Goal: Find specific page/section: Find specific page/section

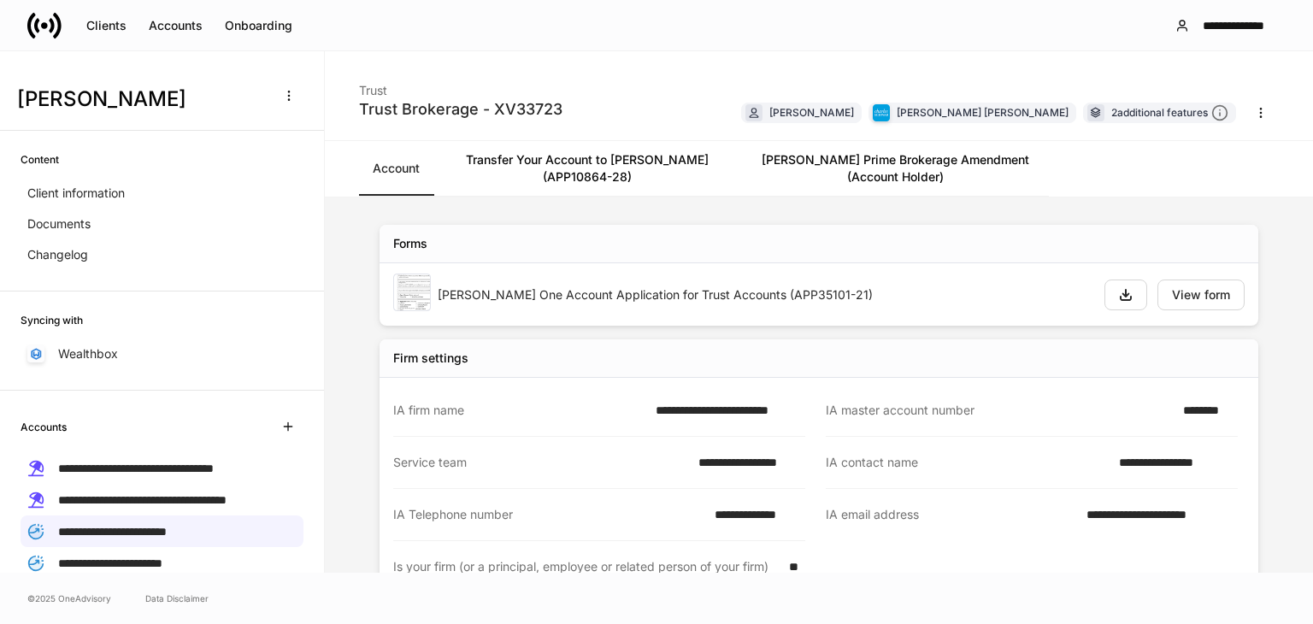
scroll to position [623, 0]
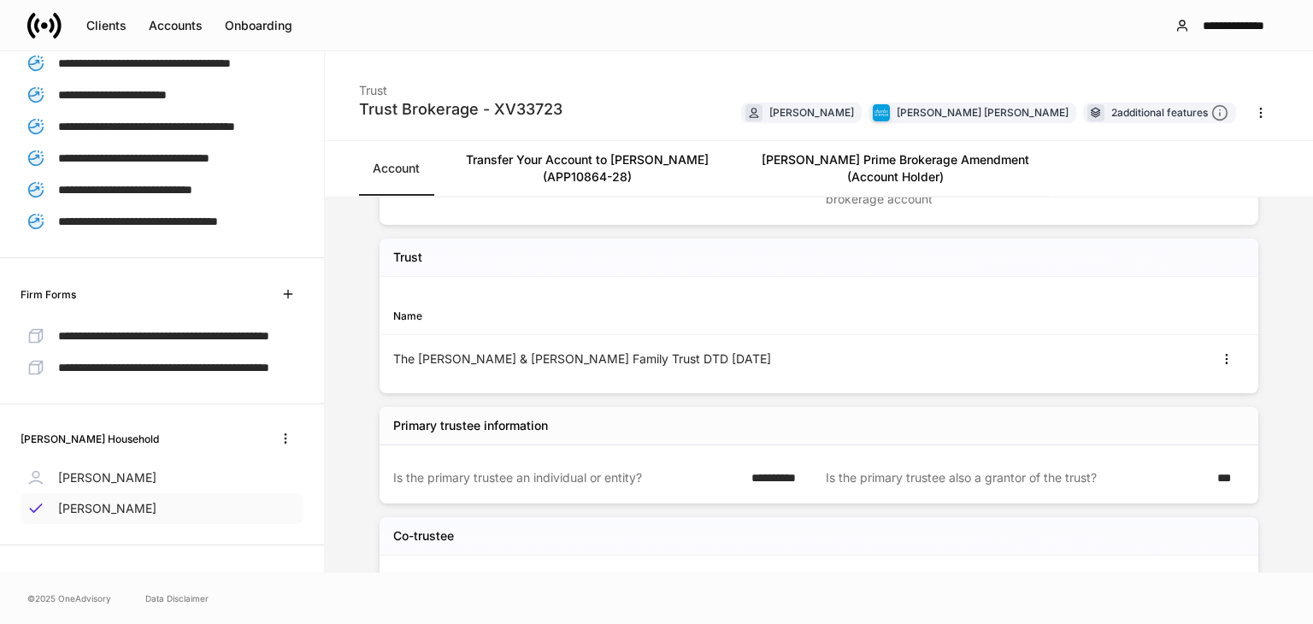
click at [85, 508] on p "[PERSON_NAME]" at bounding box center [107, 508] width 98 height 17
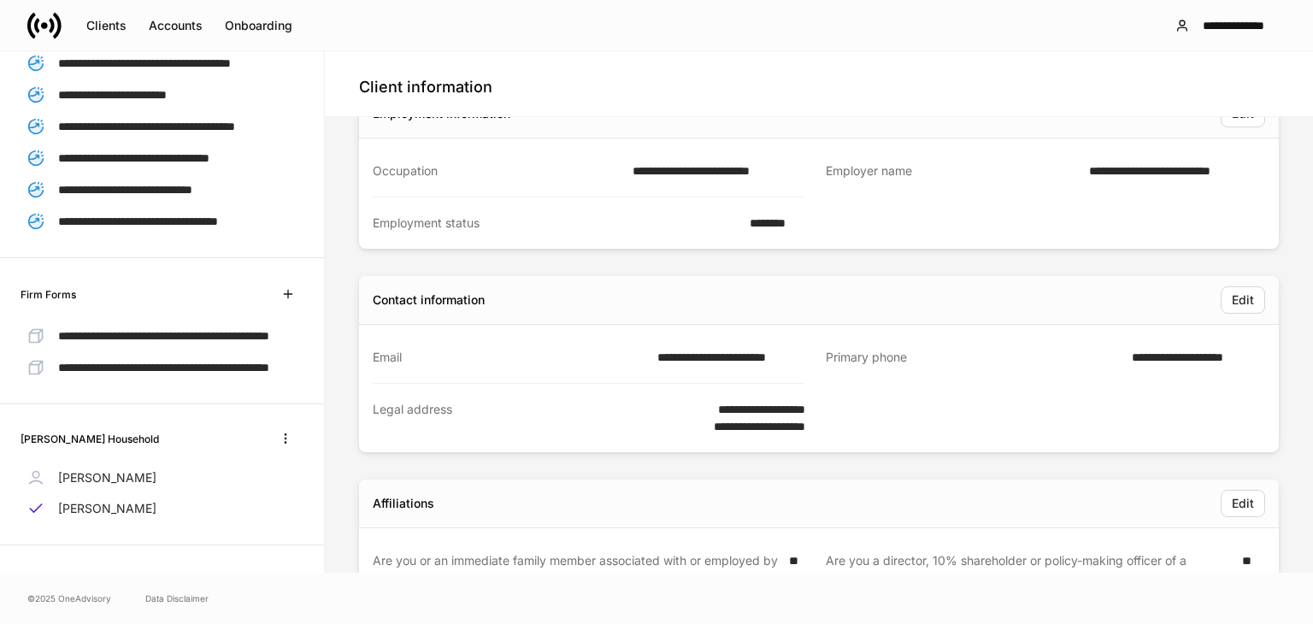
scroll to position [342, 0]
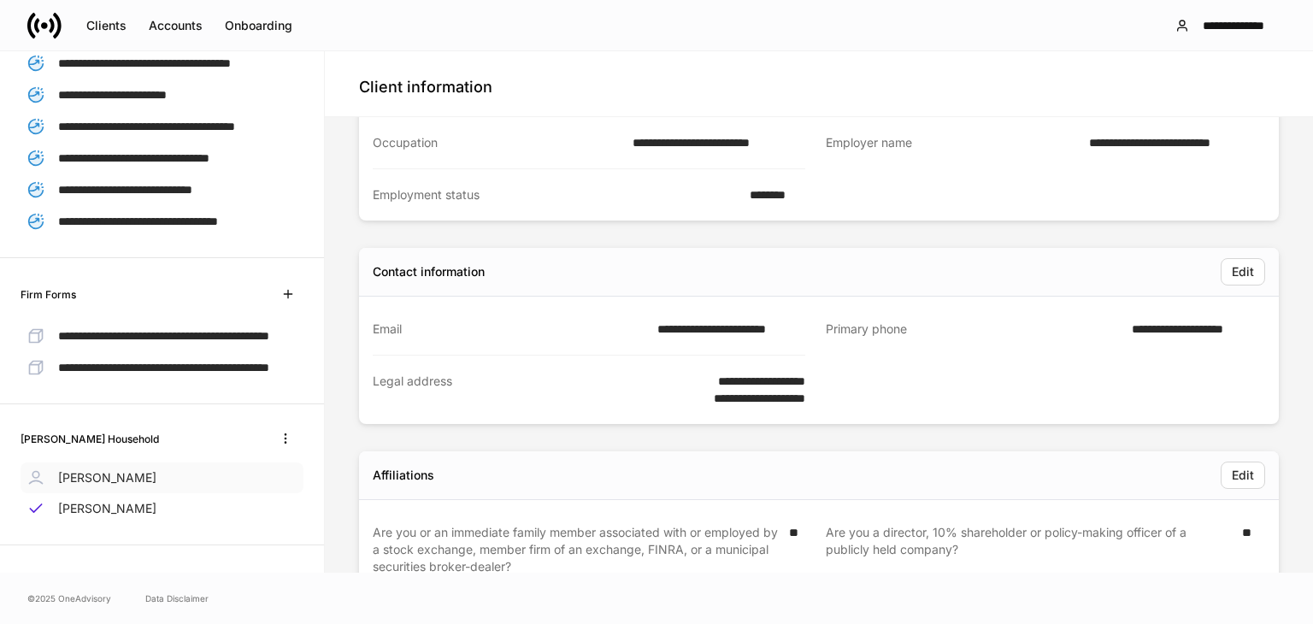
click at [74, 479] on p "[PERSON_NAME]" at bounding box center [107, 477] width 98 height 17
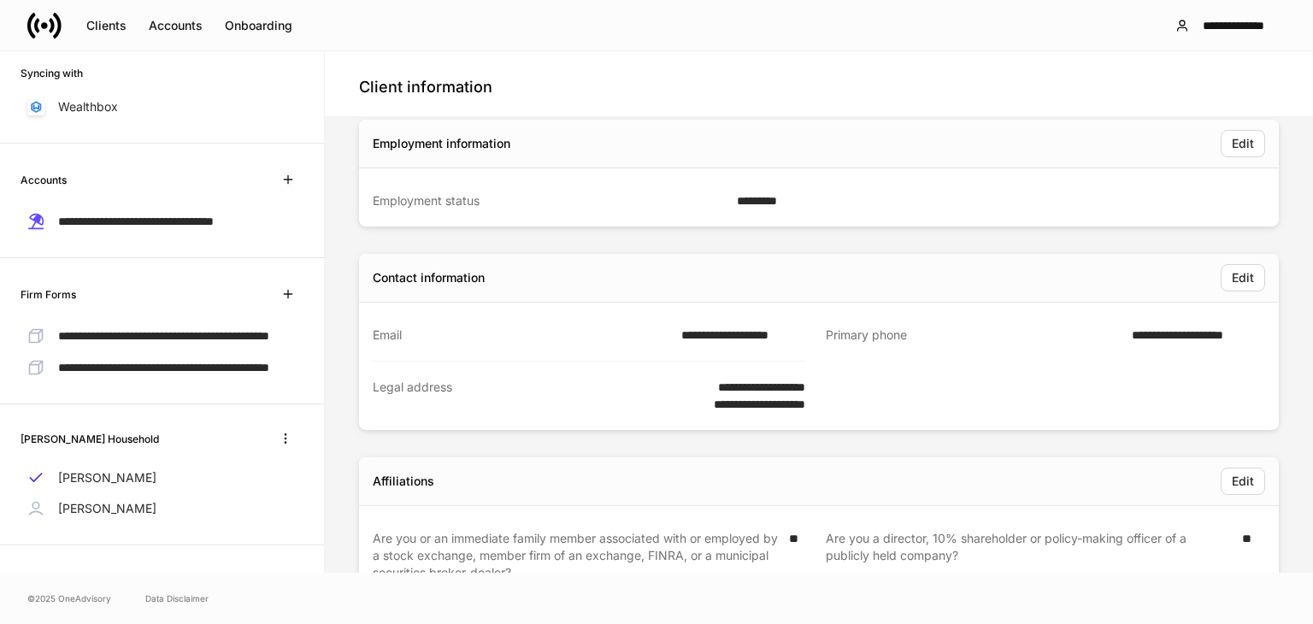
scroll to position [342, 0]
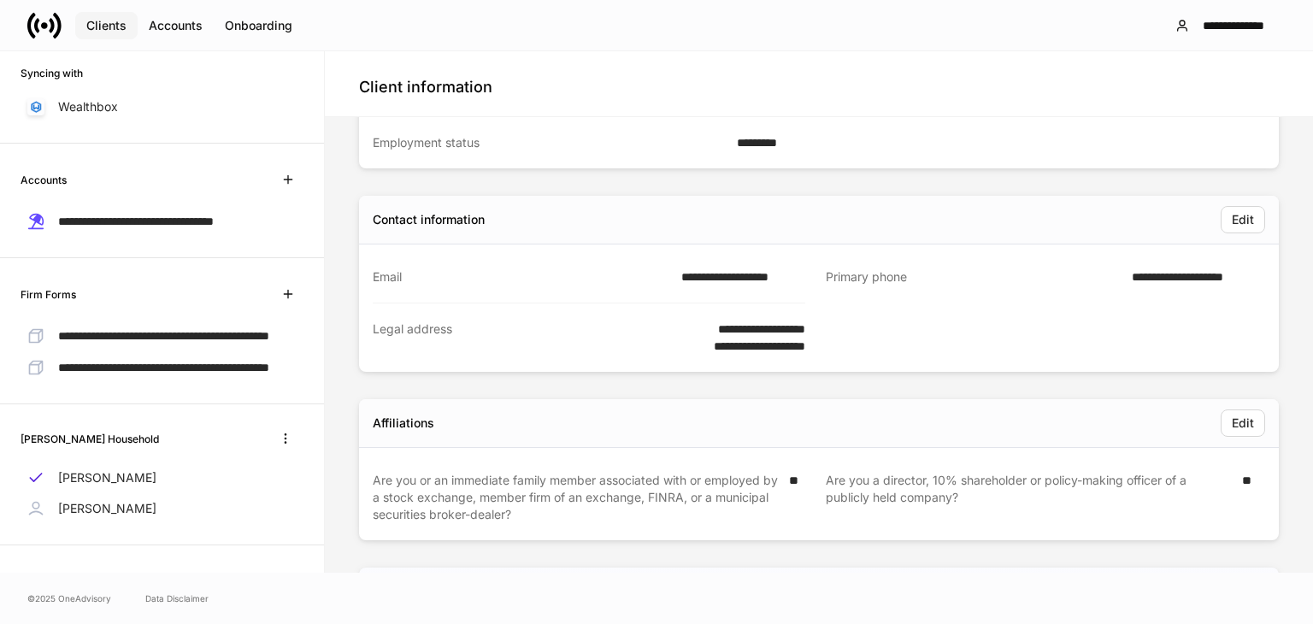
drag, startPoint x: 120, startPoint y: 28, endPoint x: 126, endPoint y: 36, distance: 9.7
click at [120, 28] on div "Clients" at bounding box center [106, 26] width 40 height 12
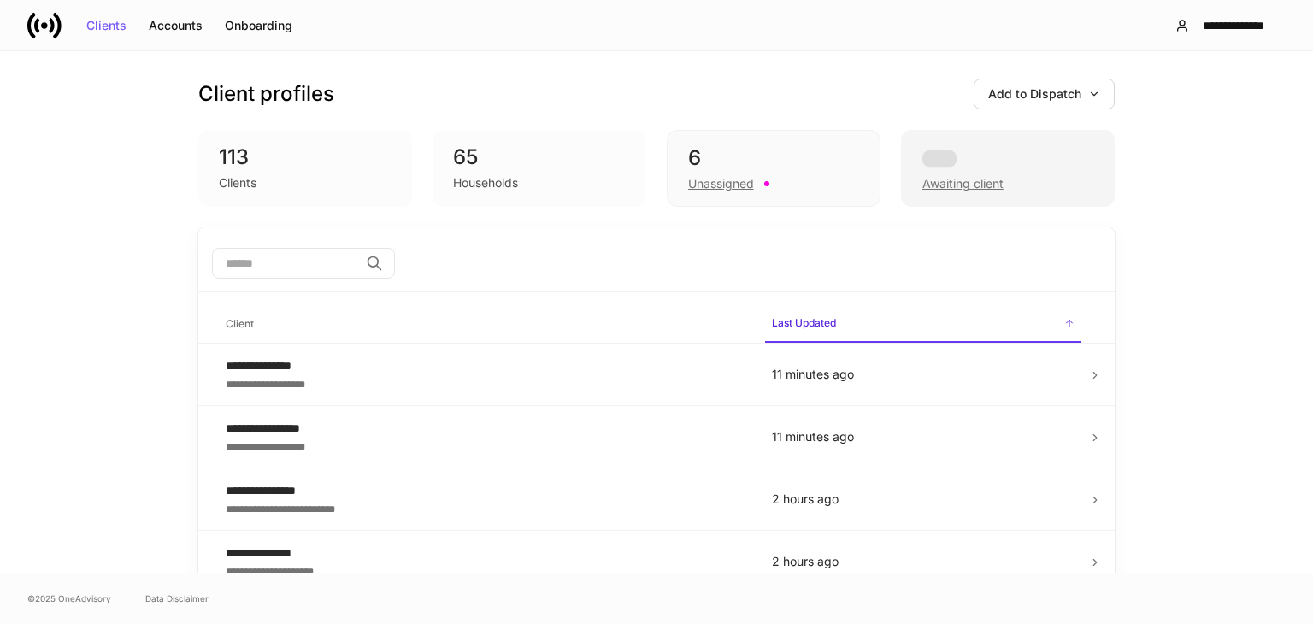
click at [1012, 186] on div "Awaiting client" at bounding box center [1007, 182] width 171 height 21
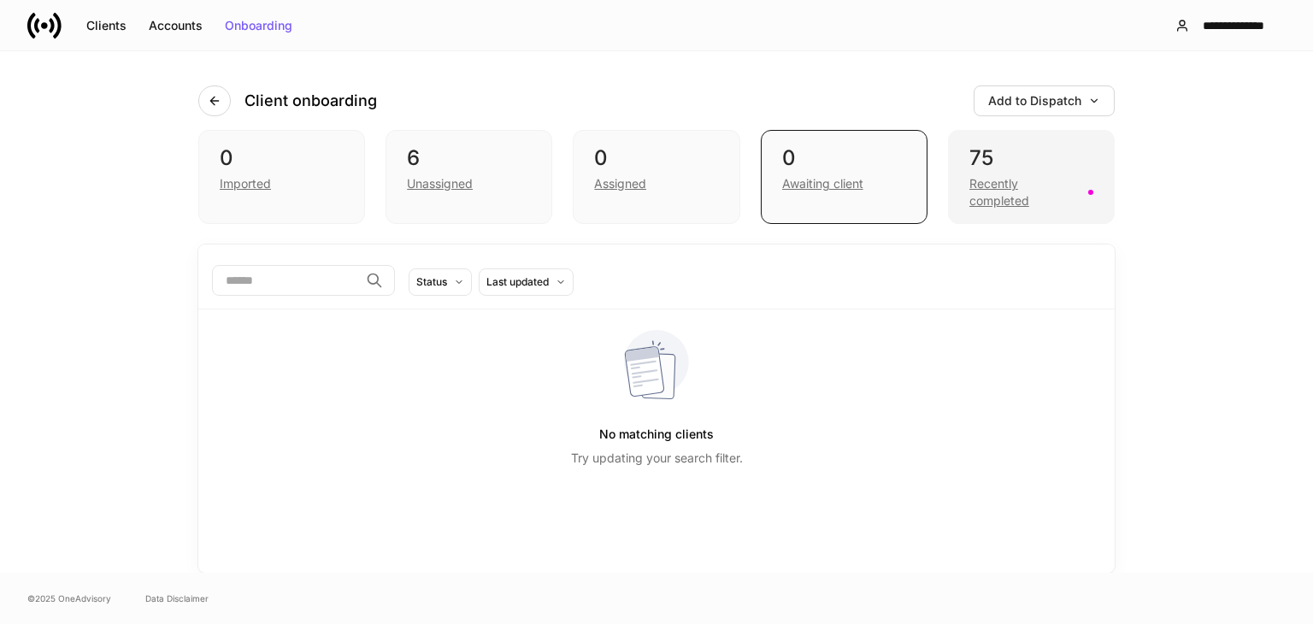
click at [1011, 184] on div "Recently completed" at bounding box center [1023, 192] width 109 height 34
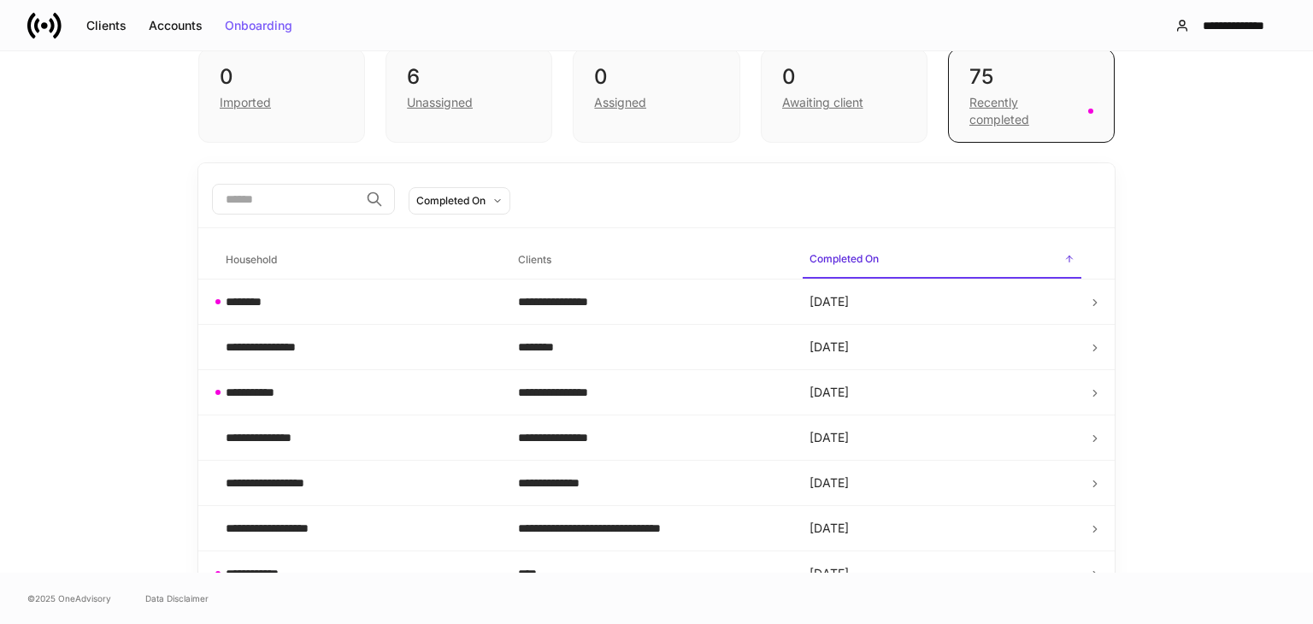
scroll to position [85, 0]
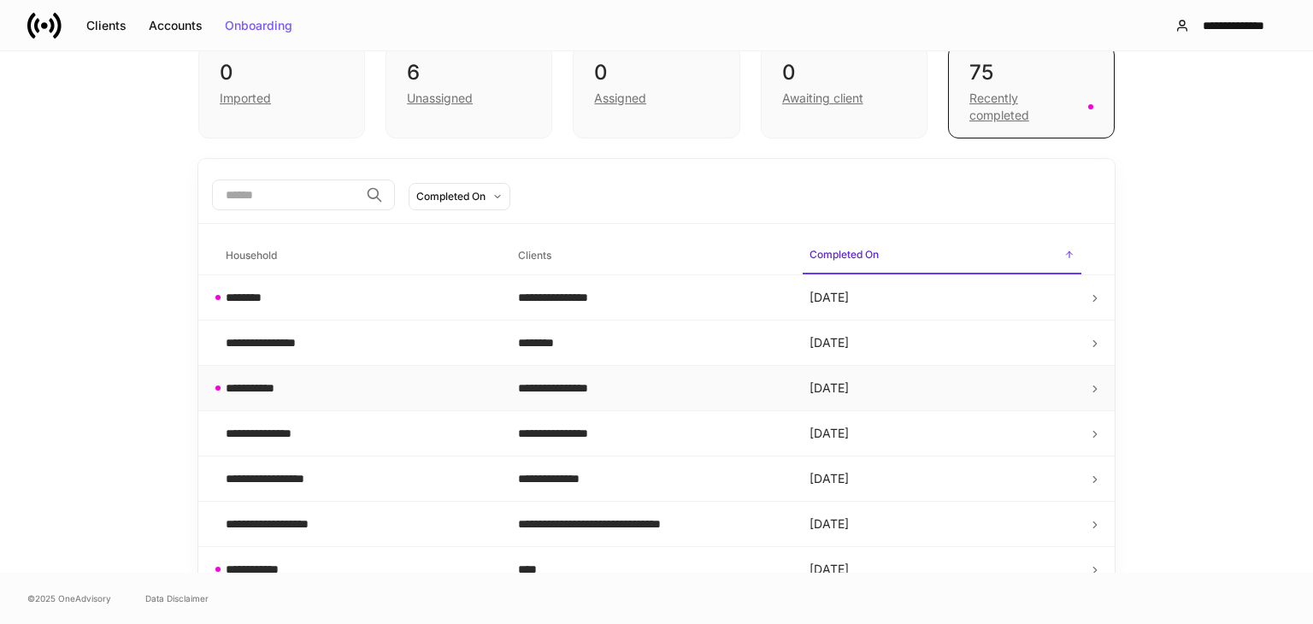
click at [380, 390] on div "**********" at bounding box center [358, 388] width 265 height 17
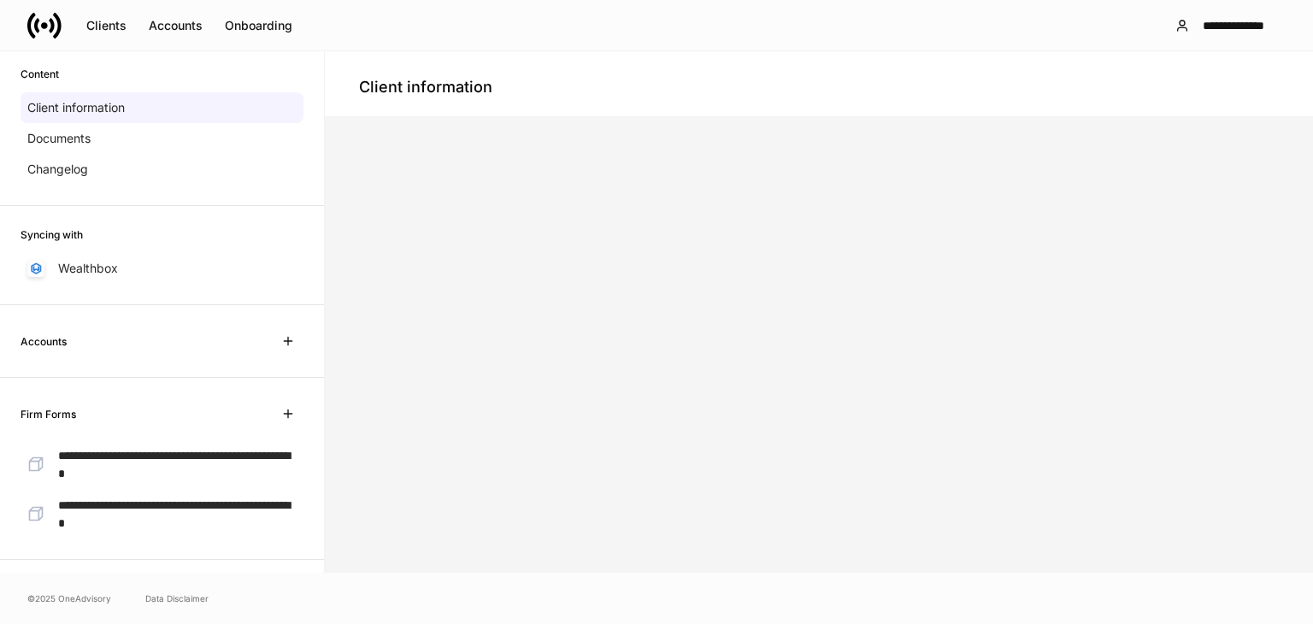
scroll to position [268, 0]
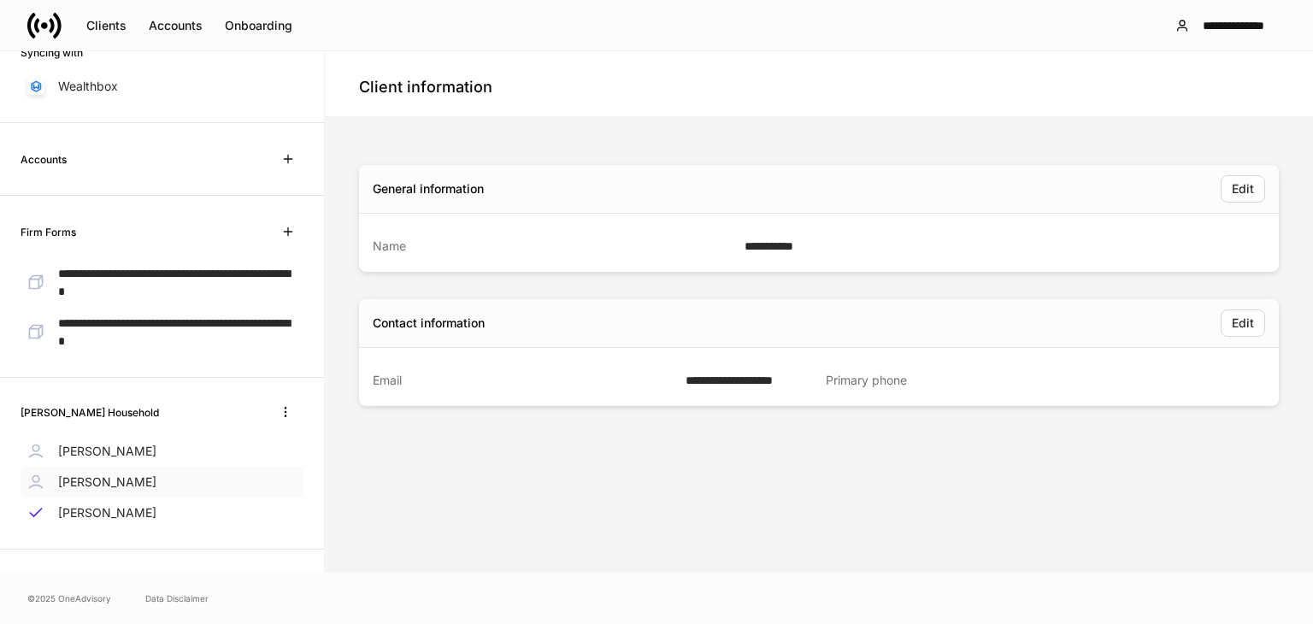
click at [99, 480] on p "[PERSON_NAME]" at bounding box center [107, 482] width 98 height 17
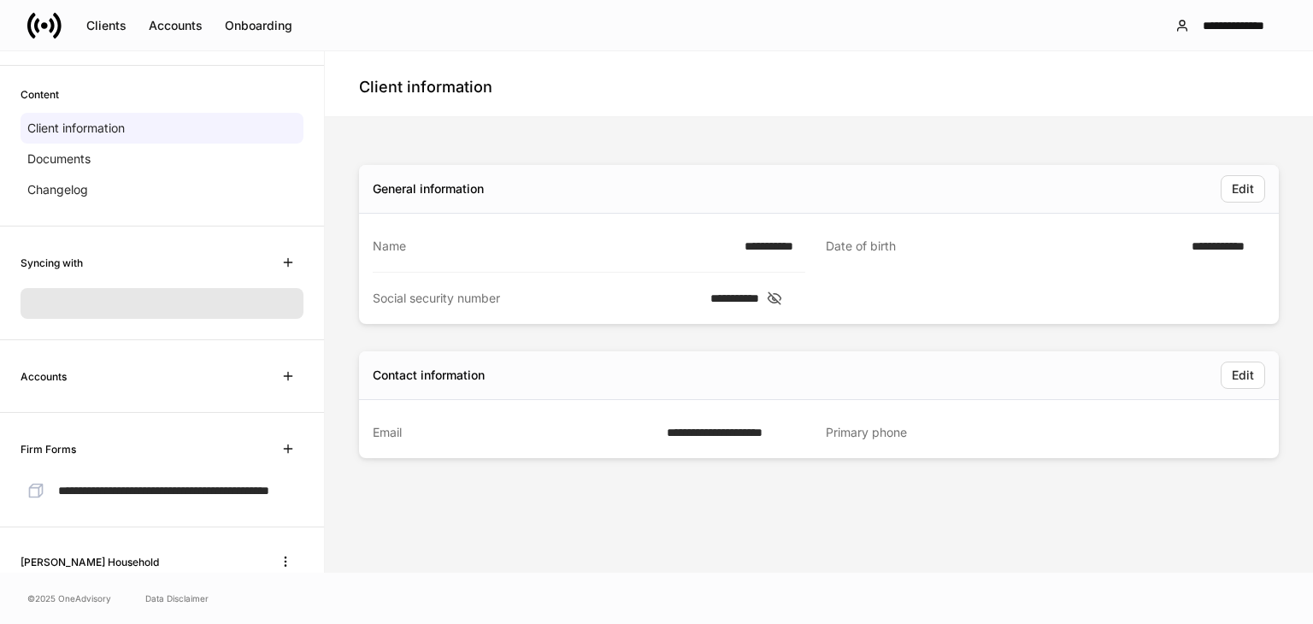
scroll to position [63, 0]
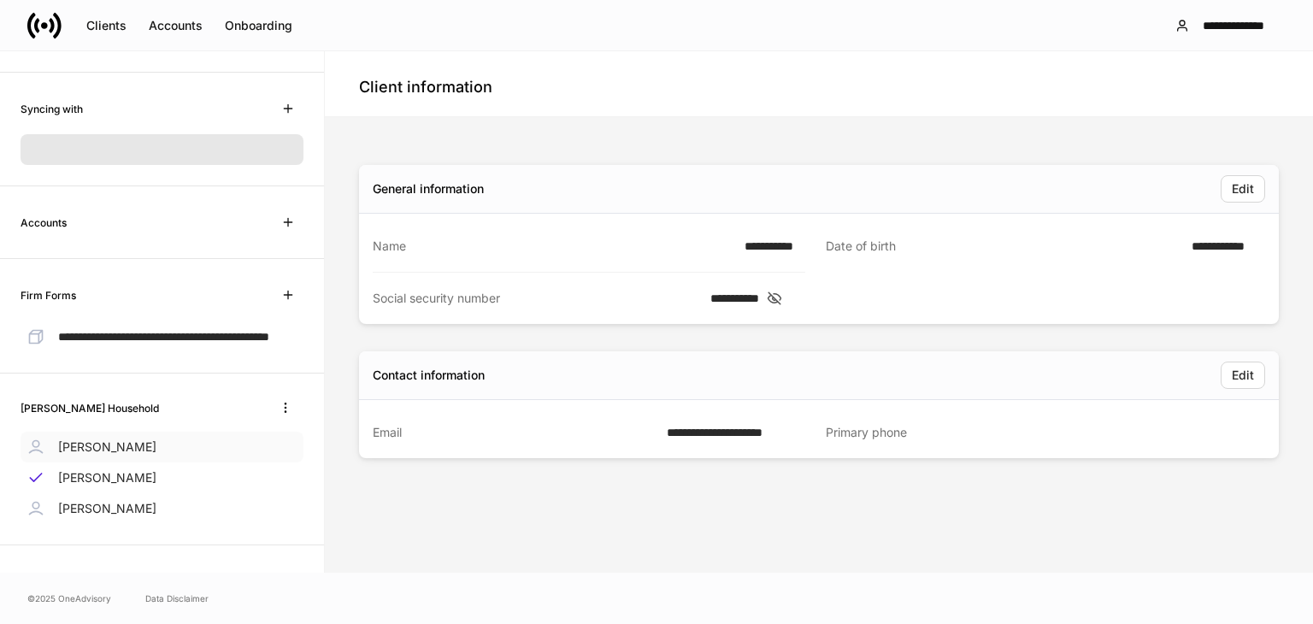
click at [102, 451] on p "[PERSON_NAME]" at bounding box center [107, 447] width 98 height 17
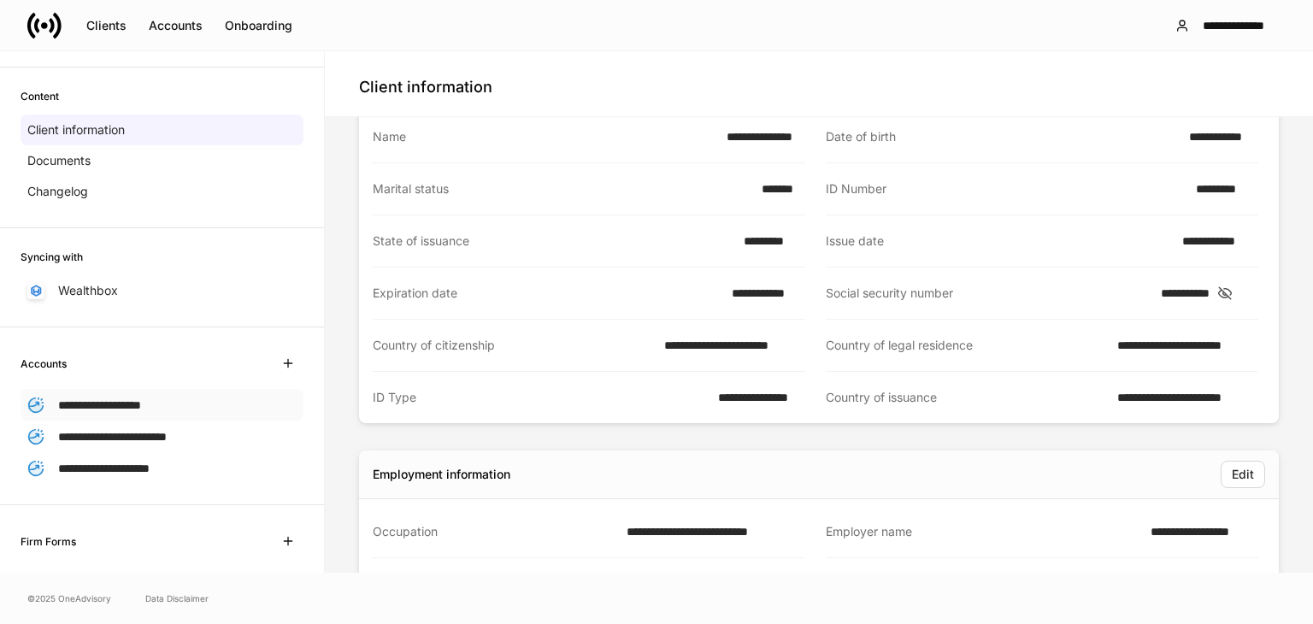
scroll to position [85, 0]
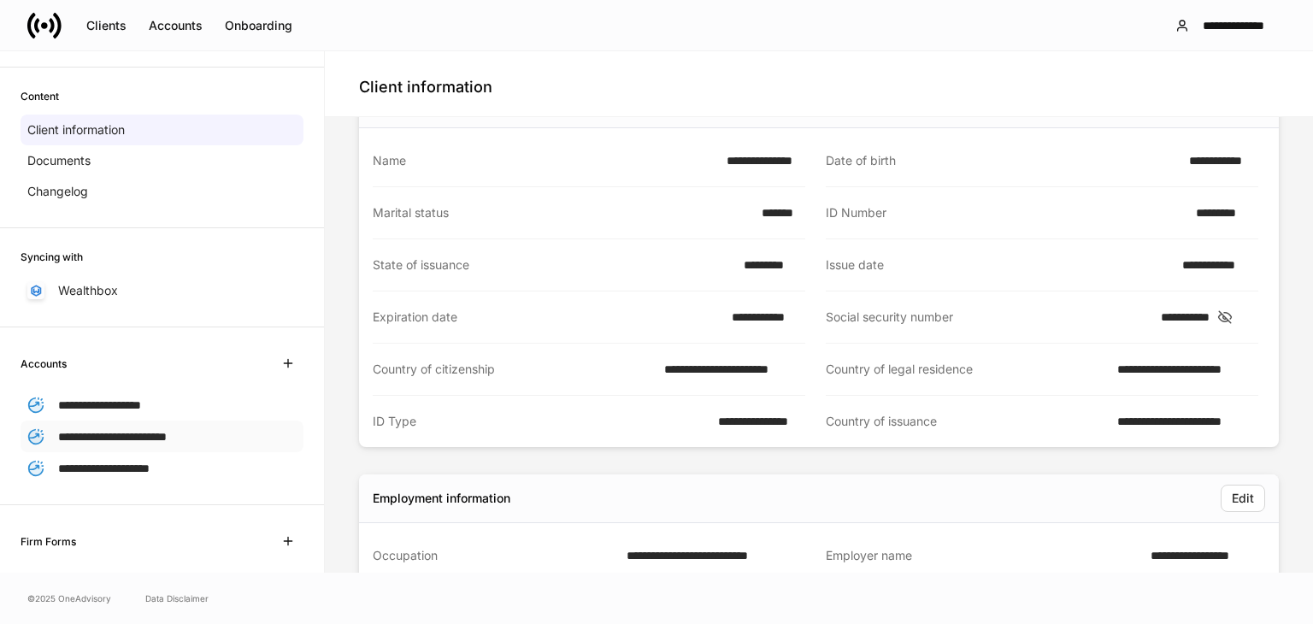
click at [89, 433] on span "**********" at bounding box center [112, 437] width 109 height 12
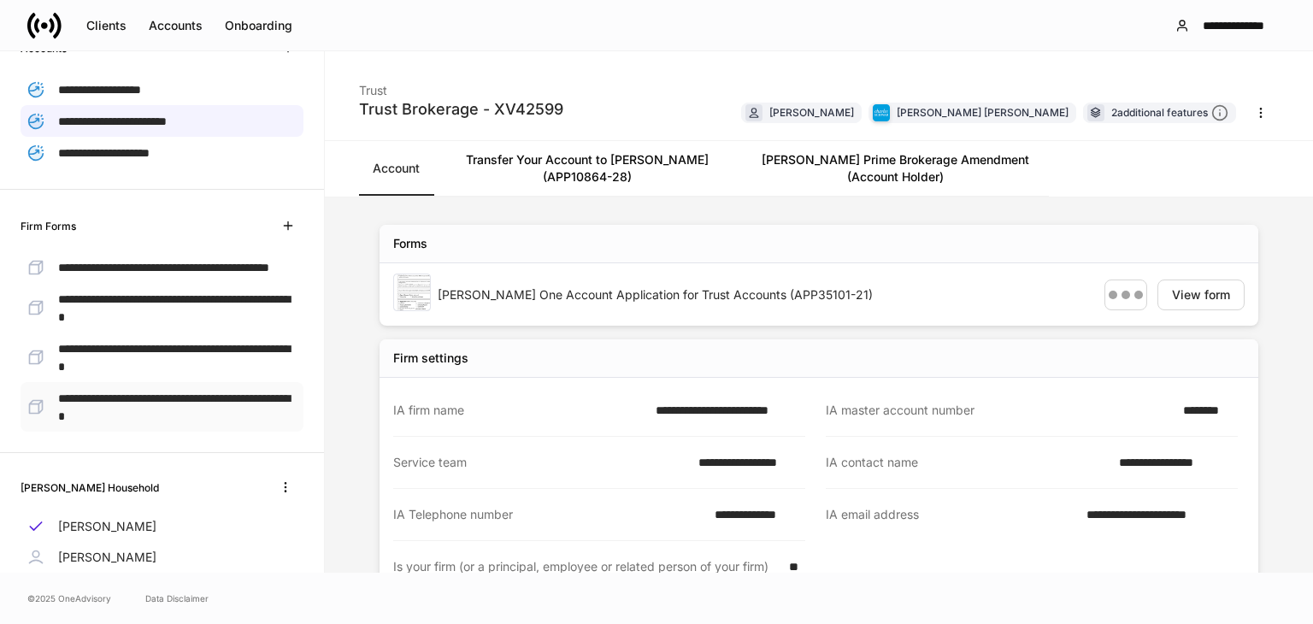
scroll to position [466, 0]
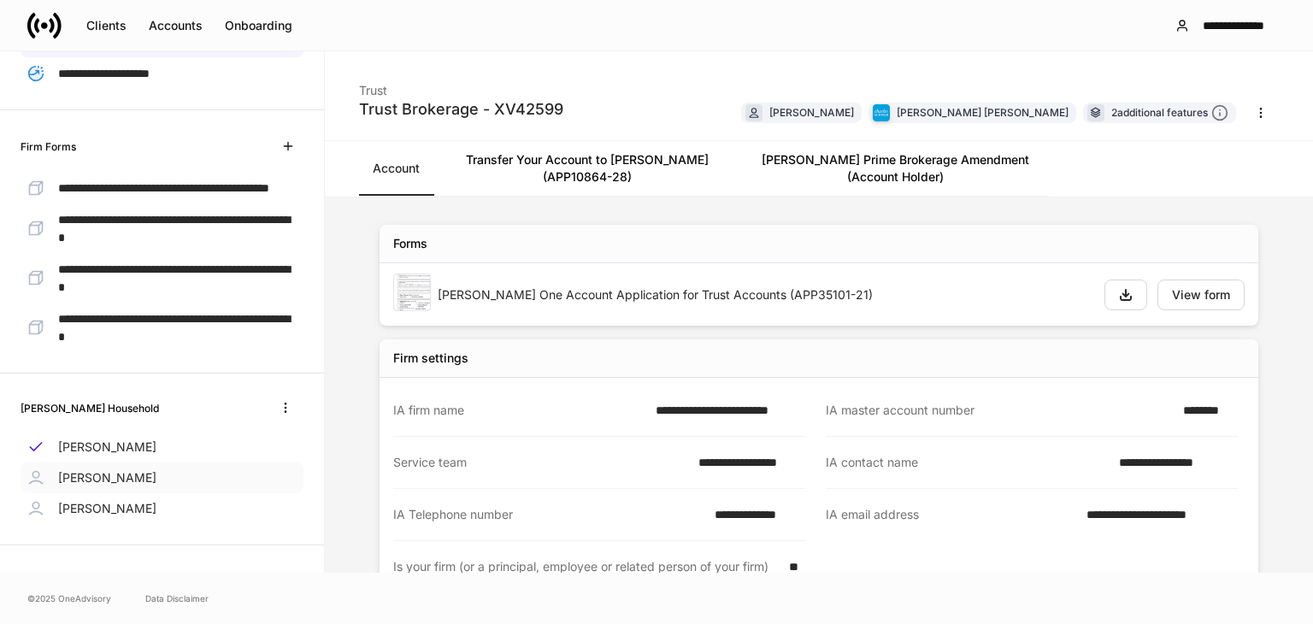
click at [89, 490] on div "[PERSON_NAME]" at bounding box center [162, 478] width 283 height 31
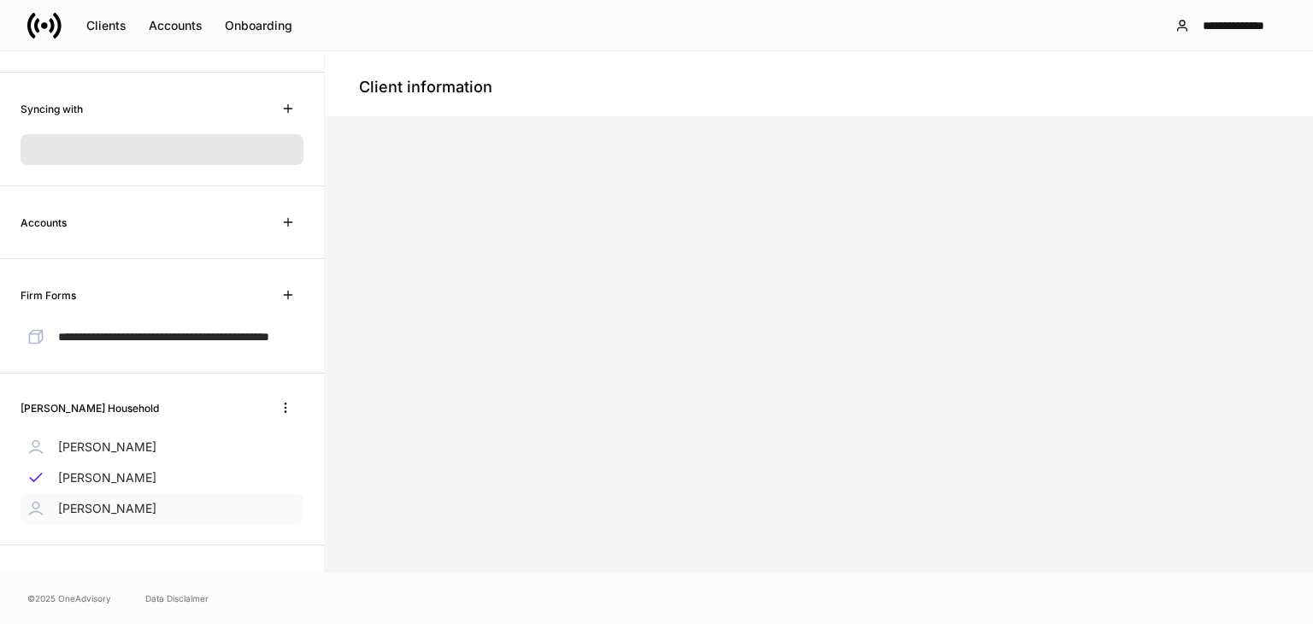
click at [91, 510] on p "[PERSON_NAME]" at bounding box center [107, 508] width 98 height 17
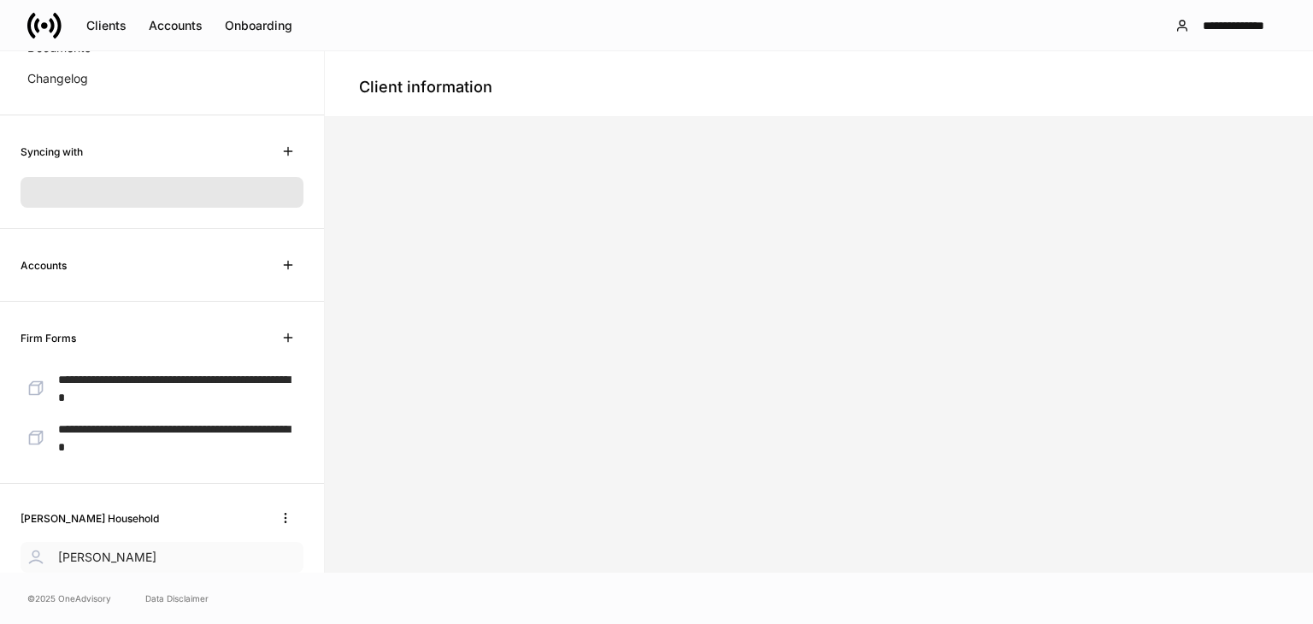
scroll to position [234, 0]
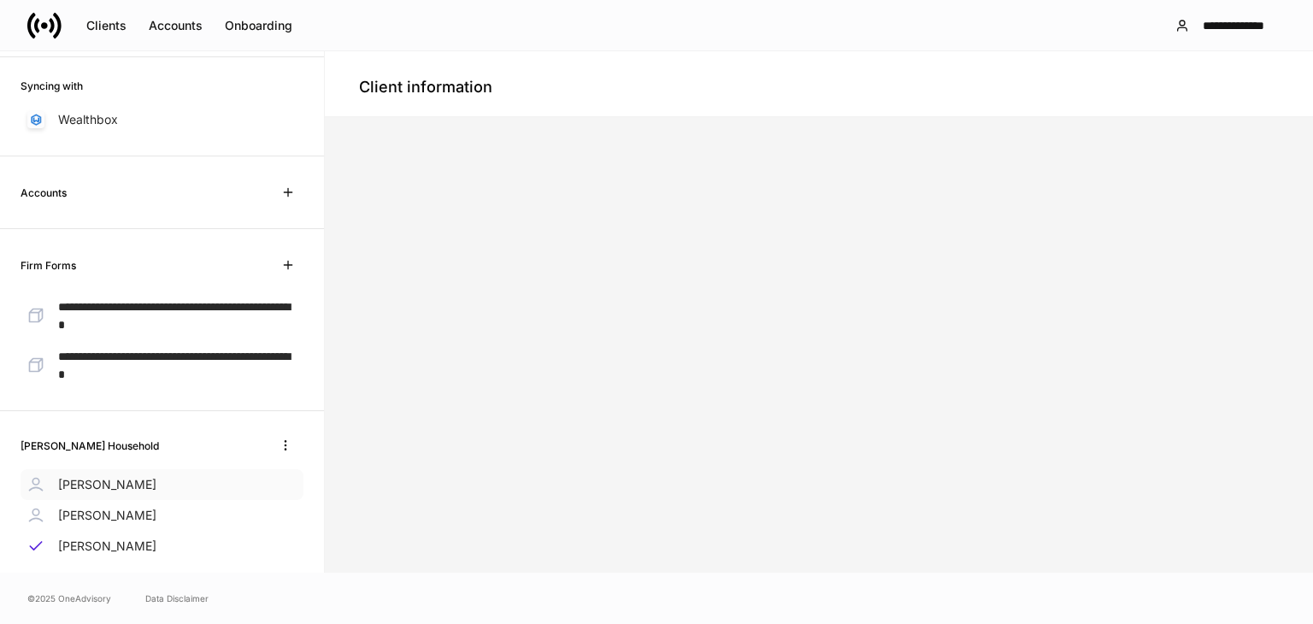
click at [109, 476] on p "[PERSON_NAME]" at bounding box center [107, 484] width 98 height 17
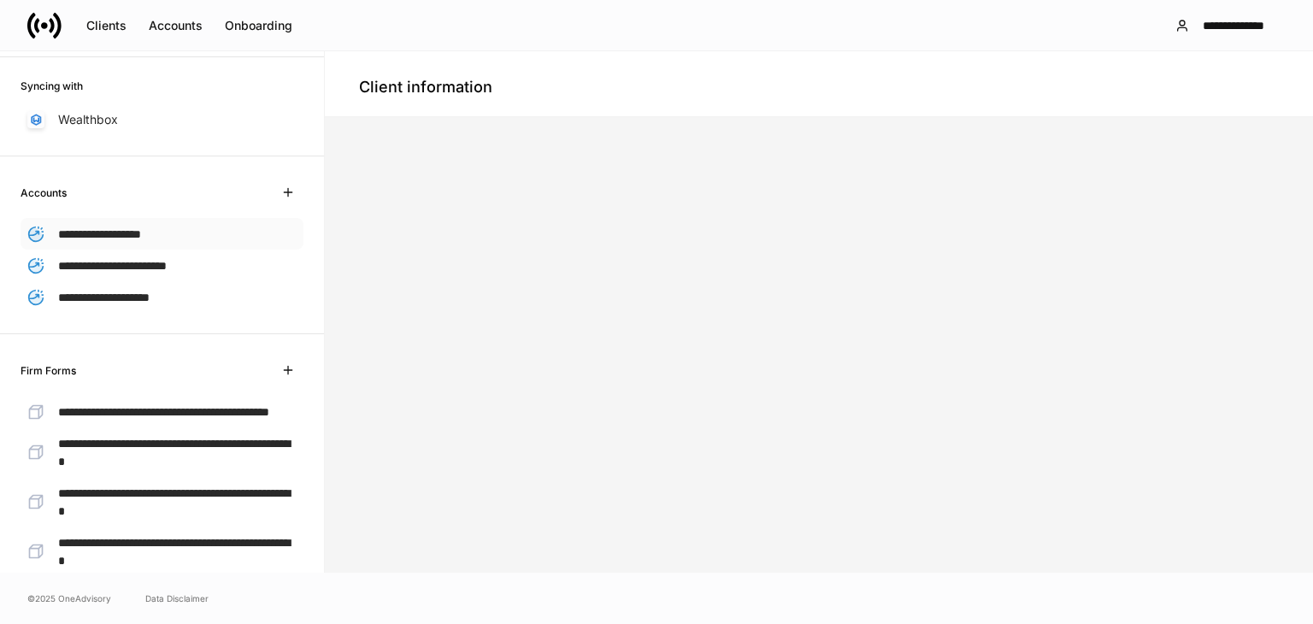
click at [123, 243] on div "**********" at bounding box center [162, 234] width 283 height 32
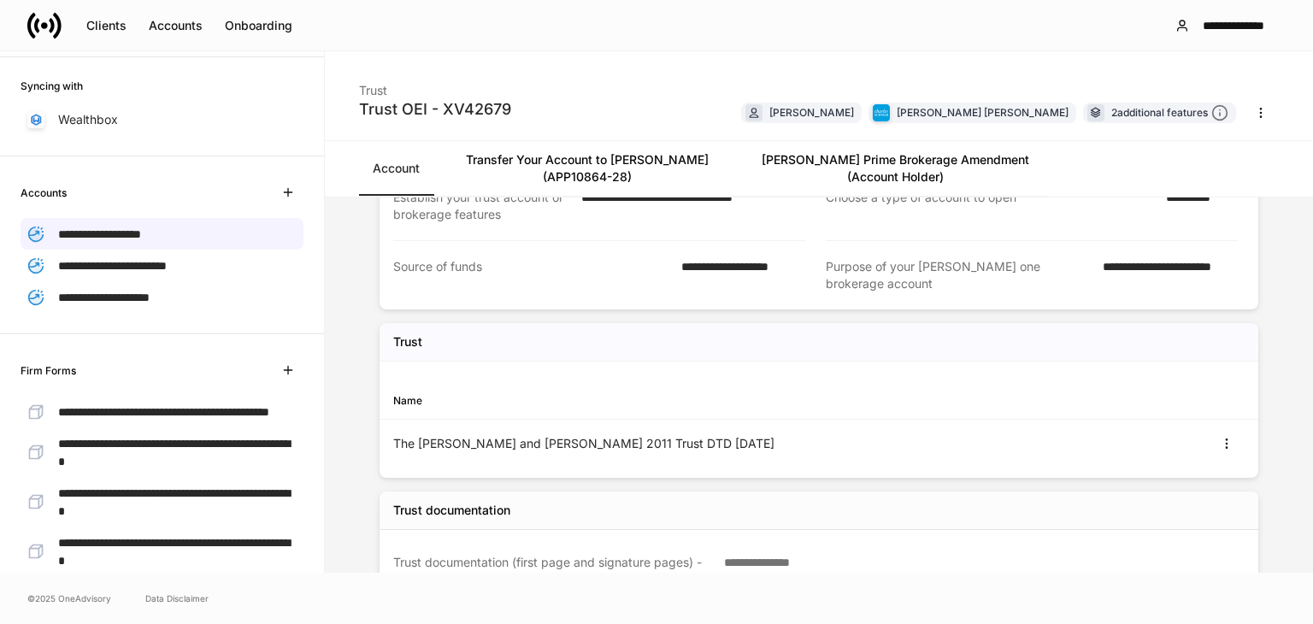
scroll to position [513, 0]
